Goal: Task Accomplishment & Management: Complete application form

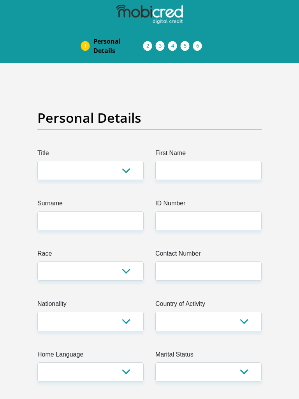
click at [37, 262] on select "Black Coloured Indian White Other" at bounding box center [90, 271] width 106 height 19
click at [245, 61] on ol "Personal Details Acceptance of Services Documents Debicheck Mandate Curata Auth…" at bounding box center [149, 46] width 299 height 34
